Goal: Task Accomplishment & Management: Manage account settings

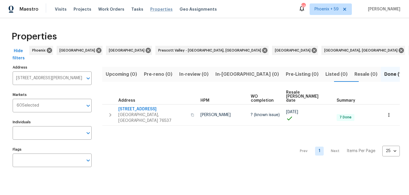
click at [150, 8] on span "Properties" at bounding box center [161, 9] width 22 height 6
click at [153, 9] on span "Properties" at bounding box center [161, 9] width 22 height 6
click at [104, 9] on span "Work Orders" at bounding box center [111, 9] width 26 height 6
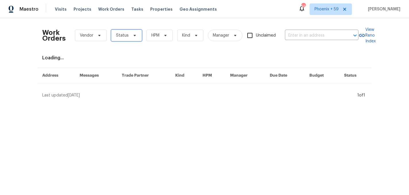
click at [131, 34] on span at bounding box center [134, 35] width 6 height 5
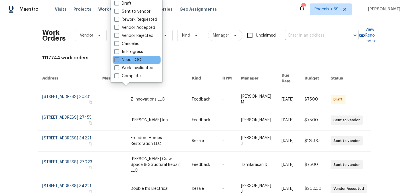
click at [135, 58] on label "Needs QC" at bounding box center [127, 60] width 27 height 6
click at [118, 58] on input "Needs QC" at bounding box center [116, 59] width 4 height 4
checkbox input "true"
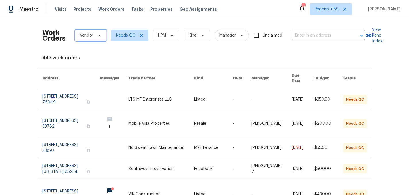
click at [99, 37] on icon at bounding box center [99, 35] width 5 height 5
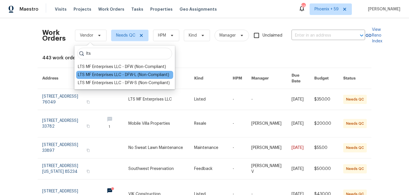
type input "lts"
click at [103, 74] on div "LTS MF Enterprises LLC - DFW-L (Non-Compliant)" at bounding box center [123, 75] width 91 height 6
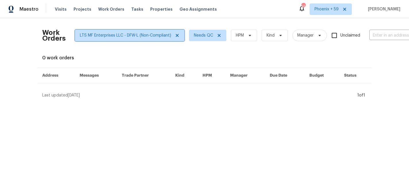
click at [177, 35] on icon at bounding box center [177, 35] width 3 height 3
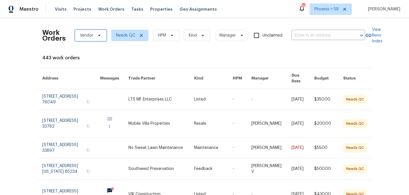
click at [95, 35] on span "Vendor" at bounding box center [91, 35] width 32 height 11
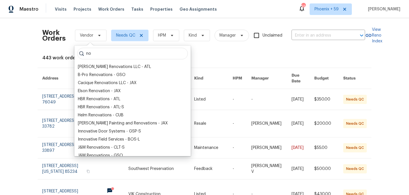
type input "n"
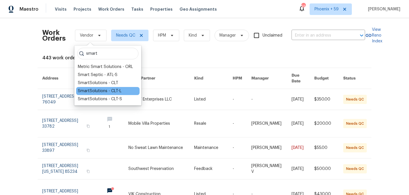
type input "smart"
click at [110, 90] on div "SmartSolutions - CLT-L" at bounding box center [100, 91] width 44 height 6
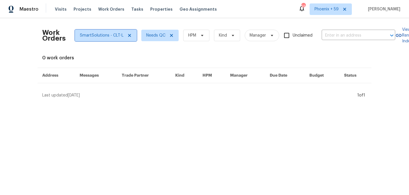
click at [128, 37] on icon at bounding box center [129, 35] width 5 height 5
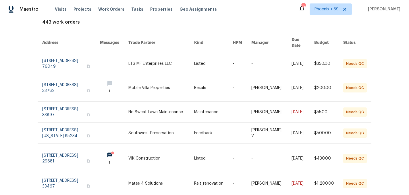
scroll to position [37, 0]
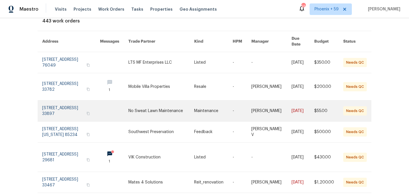
click at [169, 110] on link at bounding box center [161, 110] width 66 height 21
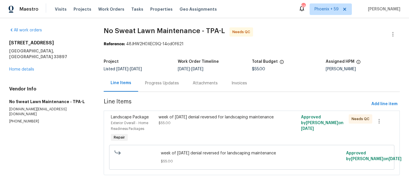
click at [174, 120] on div "week of June 23rd denial reversed for landscaping maintenance" at bounding box center [217, 117] width 116 height 6
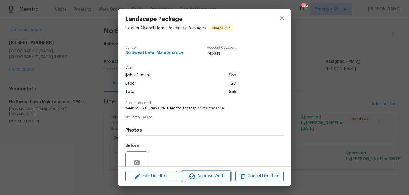
click at [223, 175] on span "Approve Work" at bounding box center [206, 175] width 45 height 7
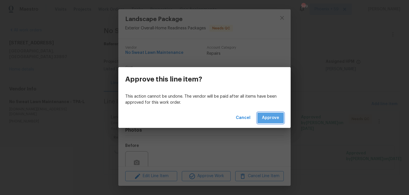
click at [275, 116] on span "Approve" at bounding box center [270, 117] width 17 height 7
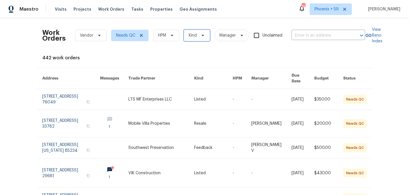
click at [196, 35] on span "Kind" at bounding box center [193, 35] width 8 height 6
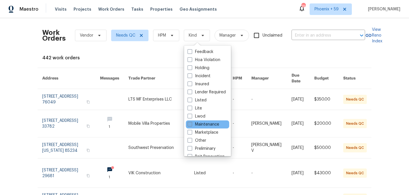
click at [198, 123] on label "Maintenance" at bounding box center [204, 124] width 32 height 6
click at [191, 123] on input "Maintenance" at bounding box center [190, 123] width 4 height 4
checkbox input "true"
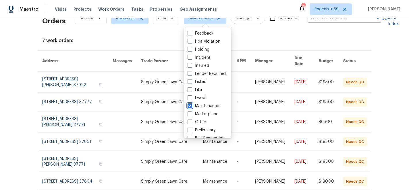
scroll to position [18, 0]
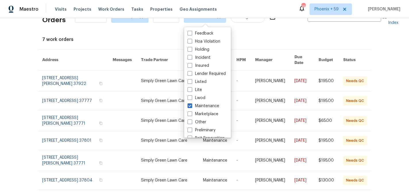
click at [24, 111] on div "Work Orders Vendor Needs QC HPM Maintenance Manager Unclaimed ​ View Reno Index…" at bounding box center [204, 106] width 409 height 176
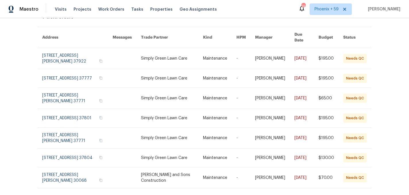
scroll to position [39, 0]
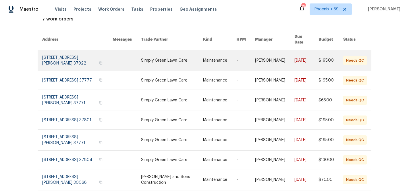
click at [156, 53] on link at bounding box center [172, 60] width 62 height 21
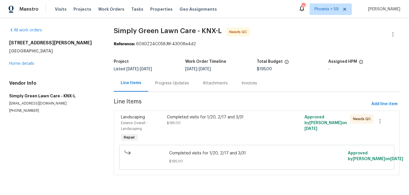
click at [195, 122] on div "Completed visits for 1/20, 2/17 and 3/31 $195.00" at bounding box center [222, 119] width 111 height 11
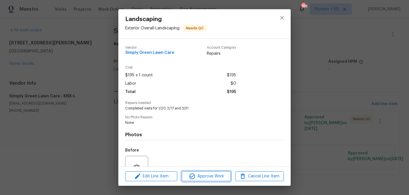
click at [220, 173] on span "Approve Work" at bounding box center [206, 175] width 45 height 7
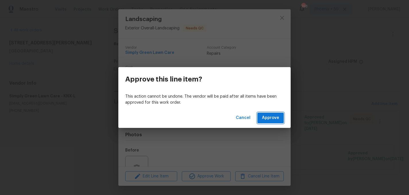
click at [264, 117] on span "Approve" at bounding box center [270, 117] width 17 height 7
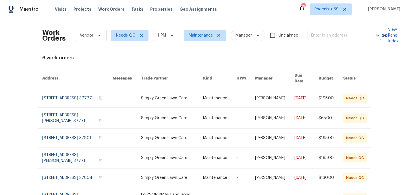
click at [147, 97] on td "Simply Green Lawn Care" at bounding box center [168, 98] width 62 height 19
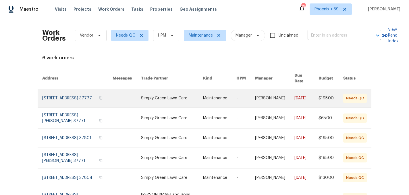
click at [172, 97] on link at bounding box center [172, 98] width 62 height 18
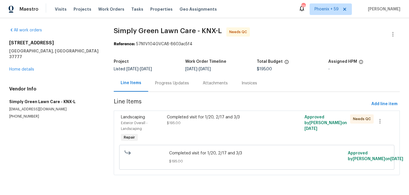
click at [176, 122] on span "$195.00" at bounding box center [174, 122] width 14 height 3
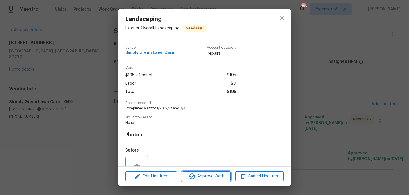
click at [191, 178] on icon "button" at bounding box center [192, 176] width 6 height 6
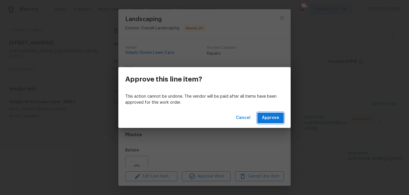
click at [273, 118] on span "Approve" at bounding box center [270, 117] width 17 height 7
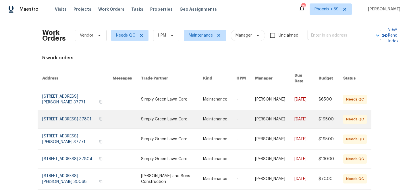
click at [151, 116] on link at bounding box center [172, 119] width 62 height 18
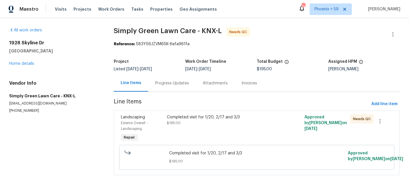
click at [194, 123] on div "Completed visit for 1/20, 2/17 and 3/3 $195.00" at bounding box center [222, 119] width 111 height 11
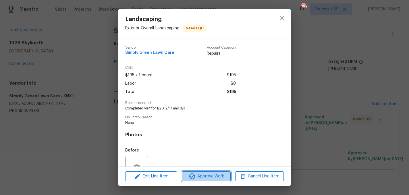
click at [209, 174] on span "Approve Work" at bounding box center [206, 175] width 45 height 7
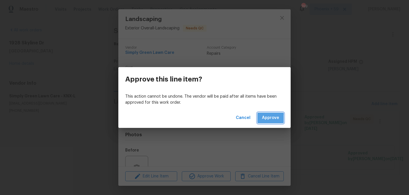
click at [259, 119] on button "Approve" at bounding box center [271, 117] width 26 height 11
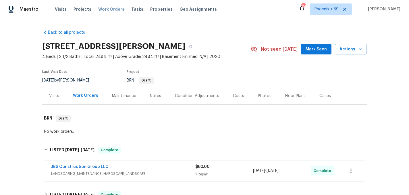
click at [105, 8] on span "Work Orders" at bounding box center [111, 9] width 26 height 6
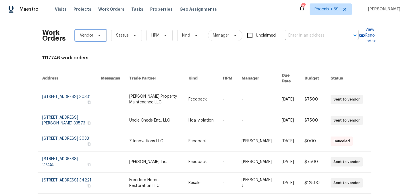
click at [101, 34] on span "Vendor" at bounding box center [91, 35] width 32 height 11
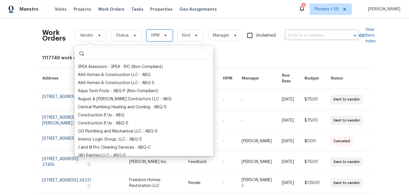
click at [157, 36] on span "HPM" at bounding box center [155, 35] width 8 height 6
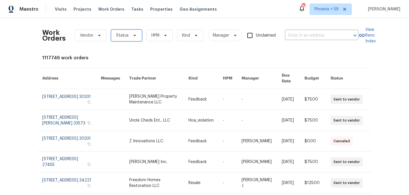
click at [123, 34] on span "Status" at bounding box center [122, 35] width 13 height 6
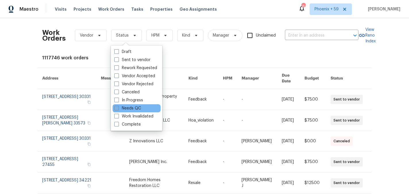
click at [133, 108] on label "Needs QC" at bounding box center [127, 108] width 27 height 6
click at [118, 108] on input "Needs QC" at bounding box center [116, 107] width 4 height 4
checkbox input "true"
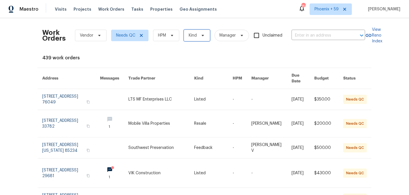
click at [187, 39] on span "Kind" at bounding box center [197, 35] width 26 height 11
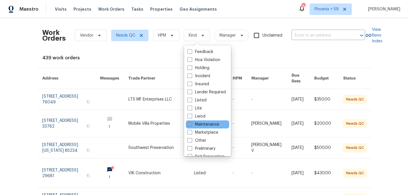
click at [206, 125] on label "Maintenance" at bounding box center [204, 124] width 32 height 6
click at [191, 125] on input "Maintenance" at bounding box center [190, 123] width 4 height 4
checkbox input "true"
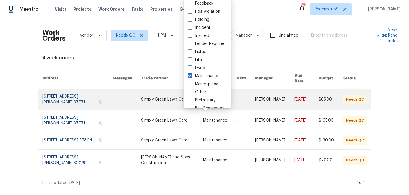
click at [117, 100] on td at bounding box center [122, 99] width 28 height 21
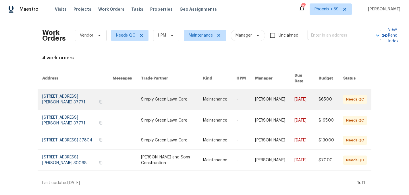
click at [117, 98] on td at bounding box center [122, 99] width 28 height 21
click at [157, 97] on link at bounding box center [172, 99] width 62 height 21
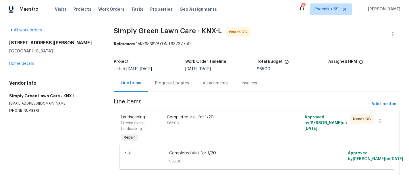
click at [166, 125] on div "Completed visit for 1/20 $65.00" at bounding box center [222, 128] width 115 height 32
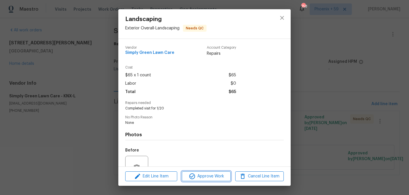
click at [202, 176] on span "Approve Work" at bounding box center [206, 175] width 45 height 7
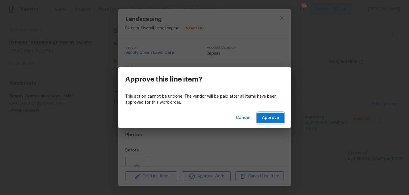
click at [267, 118] on span "Approve" at bounding box center [270, 117] width 17 height 7
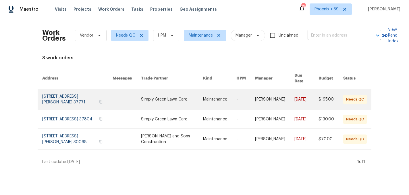
click at [154, 93] on link at bounding box center [172, 99] width 62 height 21
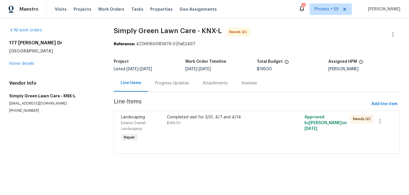
click at [176, 123] on span "$195.00" at bounding box center [174, 122] width 14 height 3
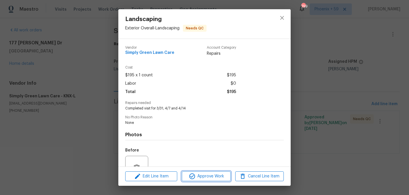
click at [210, 173] on span "Approve Work" at bounding box center [206, 175] width 45 height 7
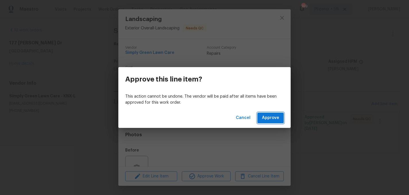
click at [266, 123] on button "Approve" at bounding box center [271, 117] width 26 height 11
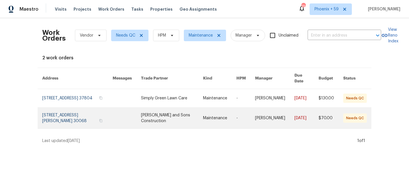
click at [132, 110] on link at bounding box center [127, 118] width 28 height 21
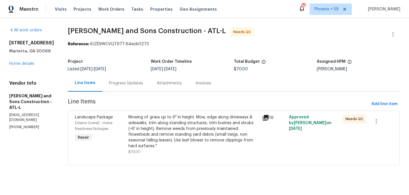
click at [188, 123] on div "Mowing of grass up to 6" in height. Mow, edge along driveways & sidewalks, trim…" at bounding box center [193, 131] width 131 height 34
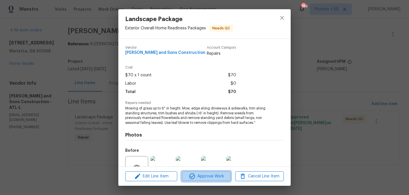
click at [206, 176] on span "Approve Work" at bounding box center [206, 175] width 45 height 7
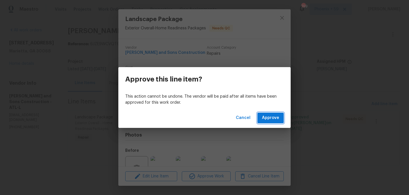
click at [265, 120] on span "Approve" at bounding box center [270, 117] width 17 height 7
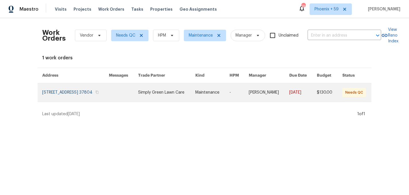
click at [109, 99] on link at bounding box center [75, 92] width 67 height 18
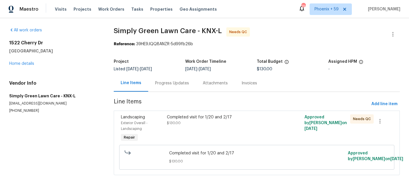
click at [184, 126] on div "Completed visit for 1/20 and 2/17 $130.00" at bounding box center [222, 128] width 115 height 32
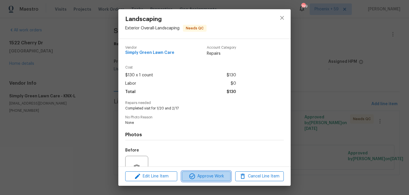
click at [208, 177] on span "Approve Work" at bounding box center [206, 175] width 45 height 7
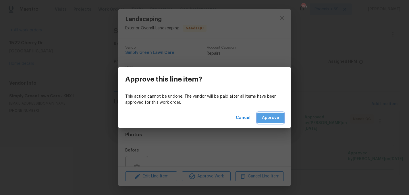
click at [262, 120] on button "Approve" at bounding box center [271, 117] width 26 height 11
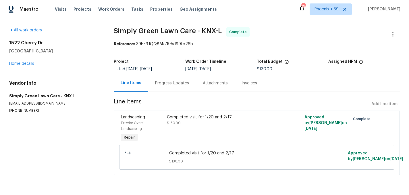
click at [102, 13] on div "Visits Projects Work Orders Tasks Properties Geo Assignments" at bounding box center [139, 8] width 169 height 11
click at [101, 8] on span "Work Orders" at bounding box center [111, 9] width 26 height 6
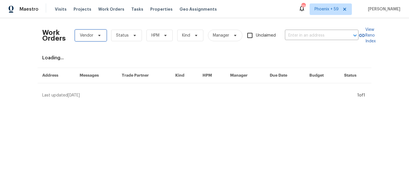
click at [93, 34] on span "Vendor" at bounding box center [91, 35] width 32 height 11
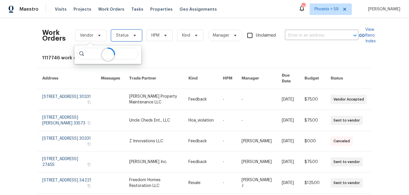
click at [126, 31] on span "Status" at bounding box center [126, 35] width 31 height 11
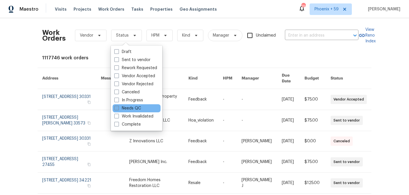
click at [137, 108] on label "Needs QC" at bounding box center [127, 108] width 27 height 6
click at [118, 108] on input "Needs QC" at bounding box center [116, 107] width 4 height 4
checkbox input "true"
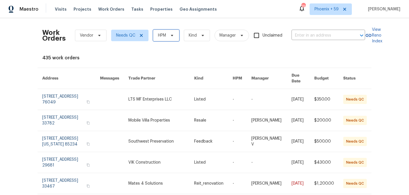
click at [170, 37] on icon at bounding box center [172, 35] width 5 height 5
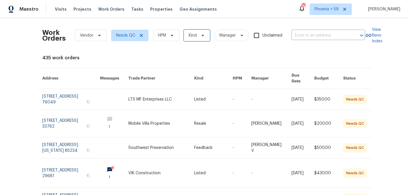
click at [194, 35] on span "Kind" at bounding box center [193, 35] width 8 height 6
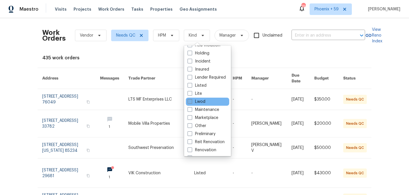
scroll to position [47, 0]
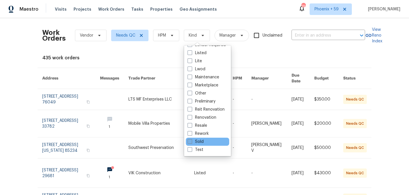
click at [202, 139] on label "Sold" at bounding box center [196, 142] width 16 height 6
click at [191, 139] on input "Sold" at bounding box center [190, 141] width 4 height 4
checkbox input "true"
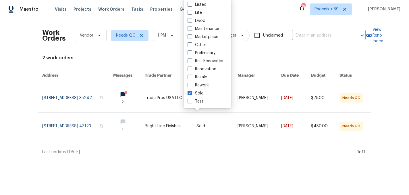
click at [30, 104] on div "Work Orders Vendor Needs QC HPM Sold Manager Unclaimed ​ View Reno Index 2 work…" at bounding box center [204, 88] width 409 height 141
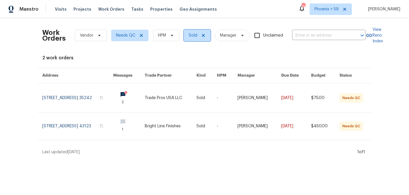
click at [206, 36] on span "Sold" at bounding box center [197, 35] width 27 height 11
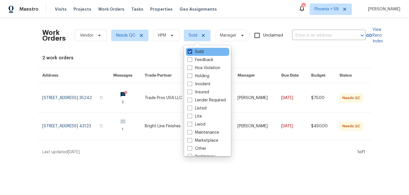
click at [199, 52] on label "Sold" at bounding box center [196, 52] width 16 height 6
click at [191, 52] on input "Sold" at bounding box center [190, 51] width 4 height 4
checkbox input "false"
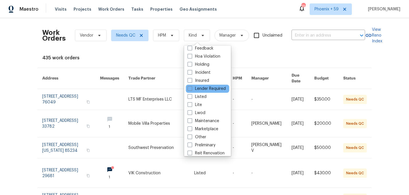
scroll to position [13, 0]
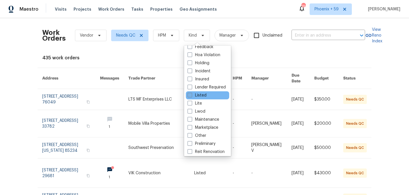
click at [200, 97] on label "Listed" at bounding box center [197, 95] width 19 height 6
click at [191, 96] on input "Listed" at bounding box center [190, 94] width 4 height 4
checkbox input "true"
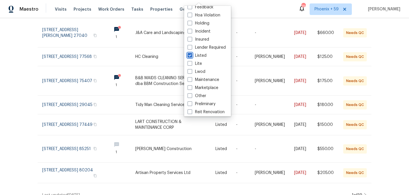
scroll to position [162, 0]
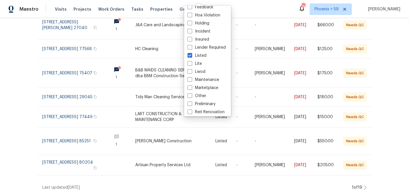
click at [366, 188] on icon at bounding box center [365, 187] width 3 height 5
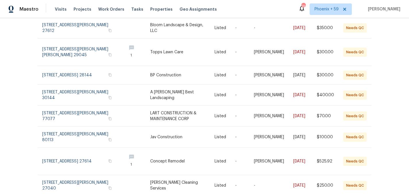
scroll to position [144, 0]
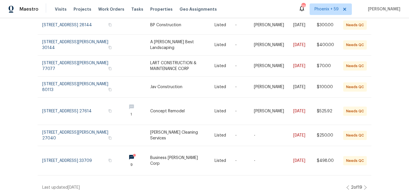
click at [365, 186] on icon at bounding box center [365, 187] width 3 height 5
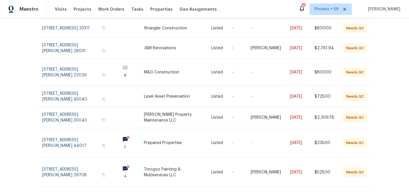
scroll to position [149, 0]
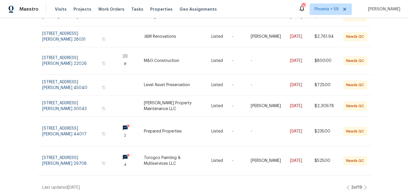
click at [366, 186] on icon at bounding box center [365, 187] width 2 height 4
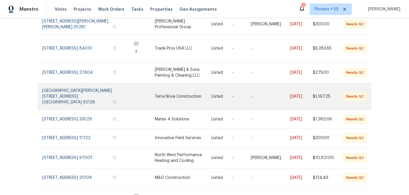
scroll to position [136, 0]
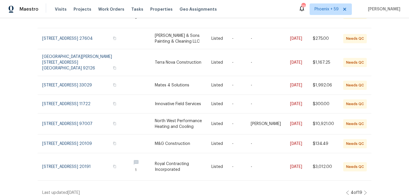
click at [365, 190] on icon at bounding box center [365, 192] width 2 height 4
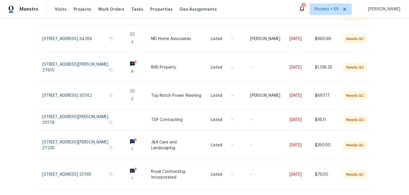
scroll to position [158, 0]
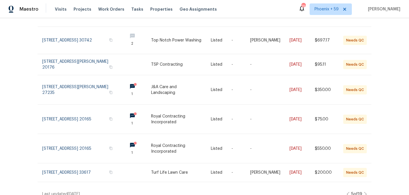
click at [366, 191] on icon at bounding box center [365, 193] width 3 height 5
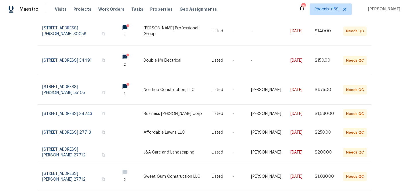
scroll to position [171, 0]
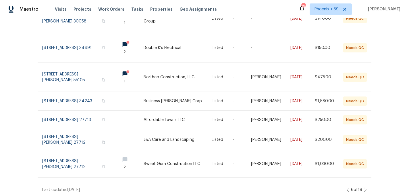
click at [365, 187] on icon at bounding box center [365, 189] width 3 height 5
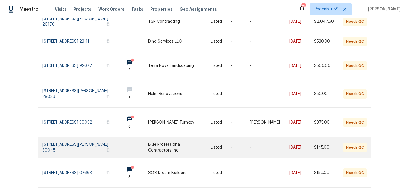
scroll to position [163, 0]
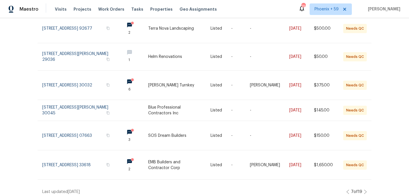
click at [365, 189] on icon at bounding box center [365, 191] width 3 height 5
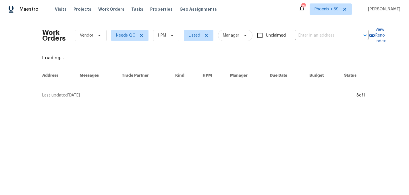
scroll to position [0, 0]
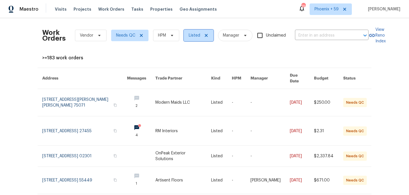
click at [208, 33] on icon at bounding box center [206, 35] width 5 height 5
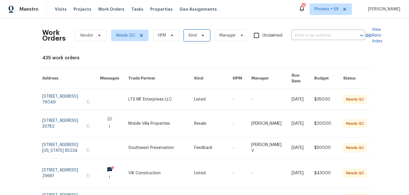
click at [200, 38] on span "Kind" at bounding box center [197, 35] width 26 height 11
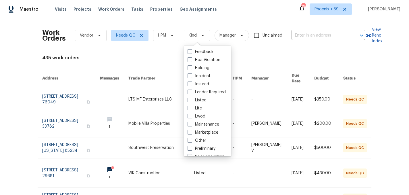
click at [162, 57] on div "435 work orders" at bounding box center [204, 58] width 325 height 6
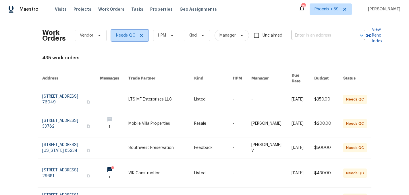
click at [142, 34] on icon at bounding box center [141, 35] width 3 height 3
